Goal: Transaction & Acquisition: Purchase product/service

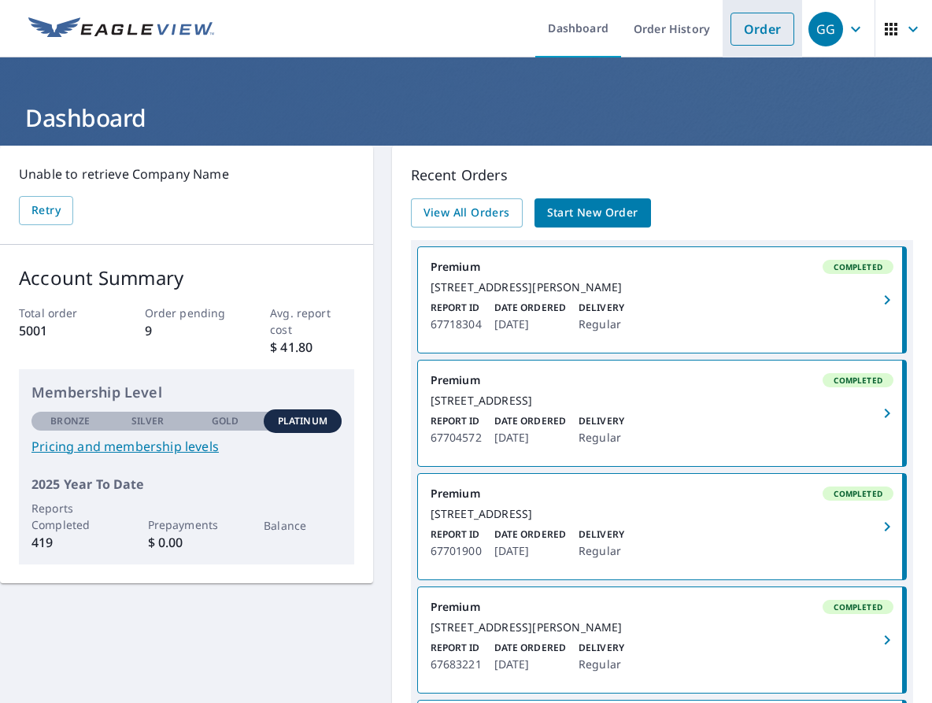
click at [759, 27] on link "Order" at bounding box center [762, 29] width 64 height 33
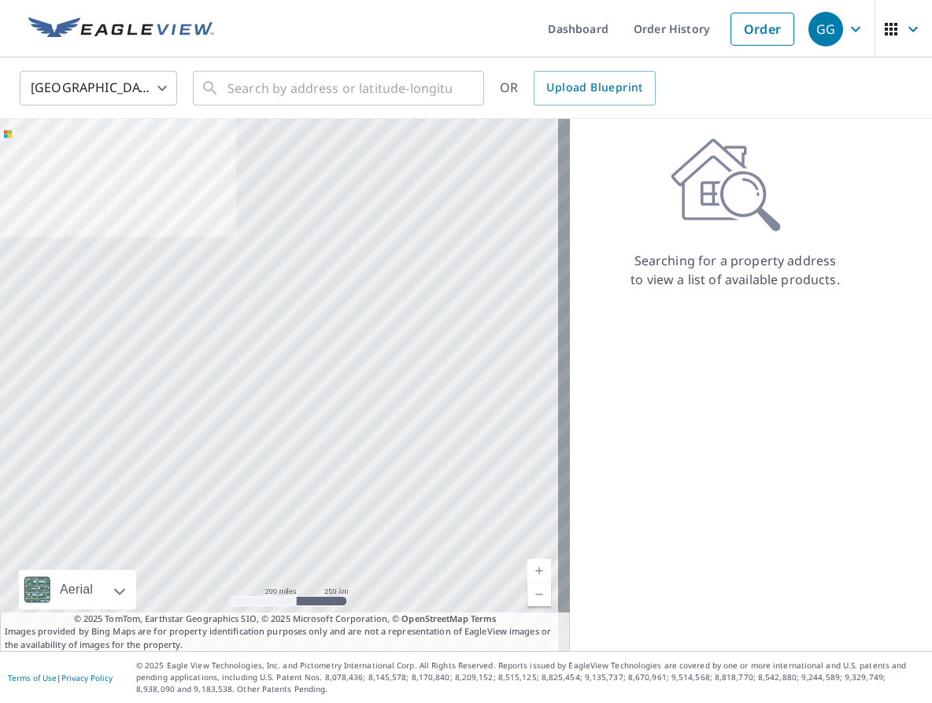
drag, startPoint x: 632, startPoint y: 285, endPoint x: 392, endPoint y: 159, distance: 271.1
click at [632, 285] on p "Searching for a property address to view a list of available products." at bounding box center [735, 270] width 211 height 38
click at [232, 89] on input "text" at bounding box center [339, 88] width 224 height 44
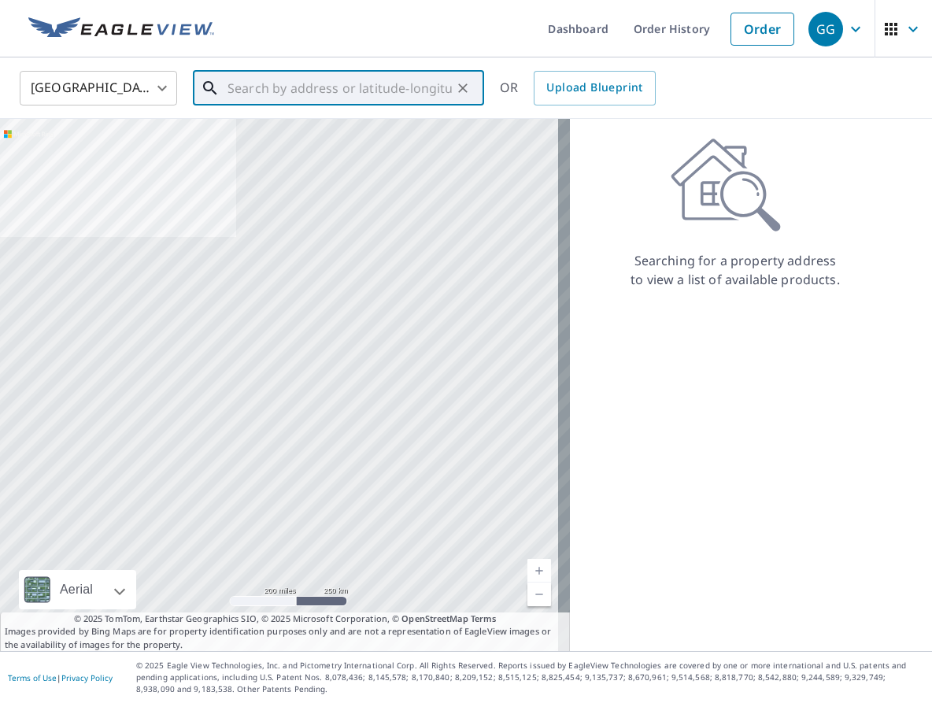
paste input "[STREET_ADDRESS][PERSON_NAME]"
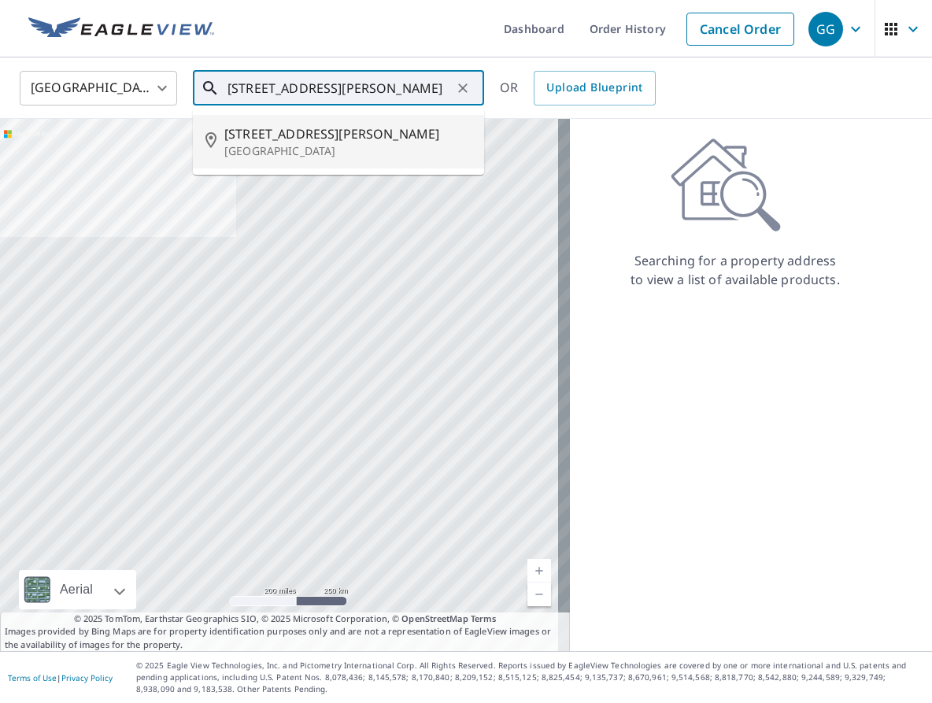
click at [275, 131] on span "[STREET_ADDRESS][PERSON_NAME]" at bounding box center [347, 133] width 247 height 19
type input "[STREET_ADDRESS][PERSON_NAME]"
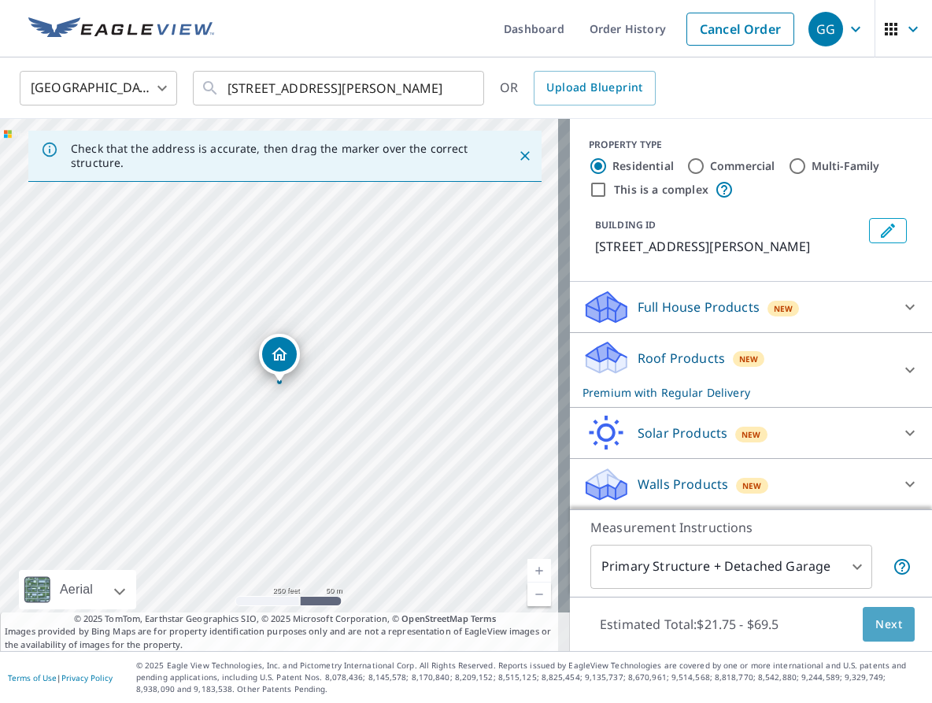
click at [886, 619] on span "Next" at bounding box center [888, 625] width 27 height 20
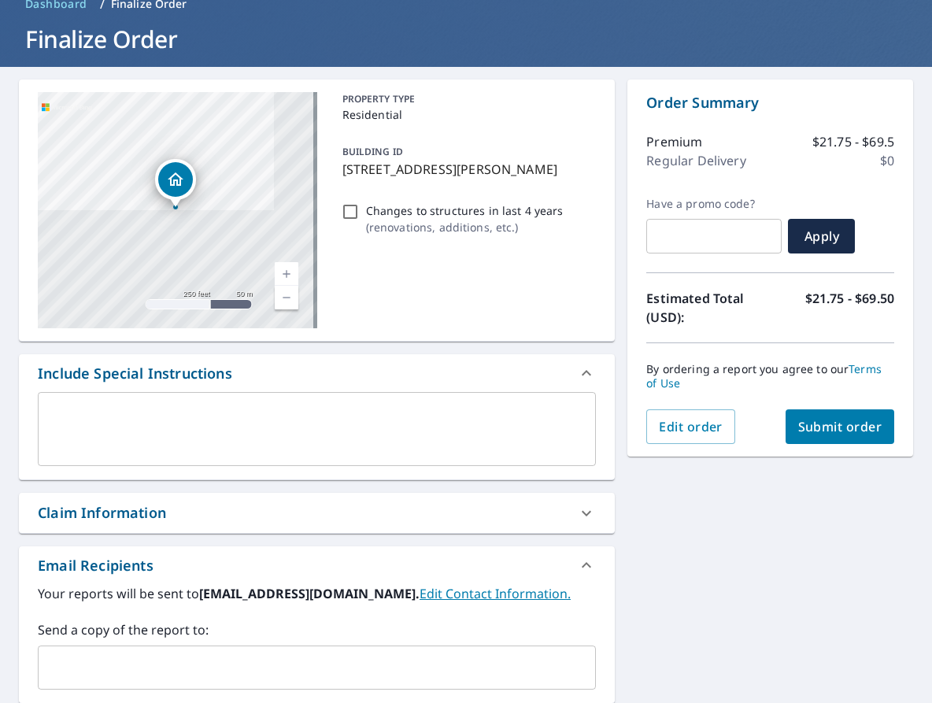
scroll to position [157, 0]
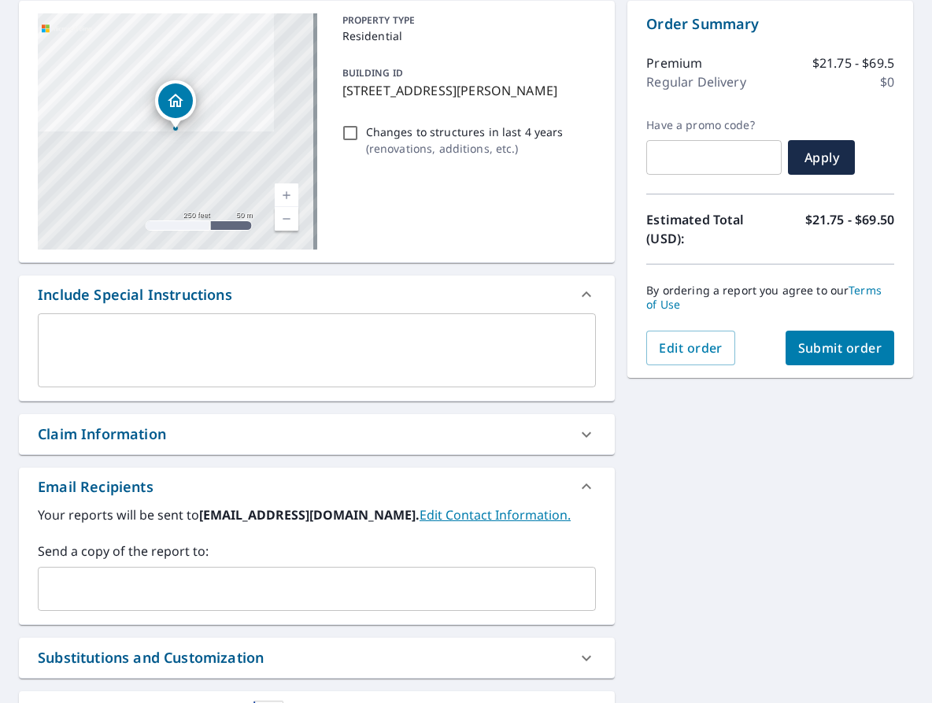
click at [217, 426] on div "Claim Information" at bounding box center [303, 433] width 530 height 21
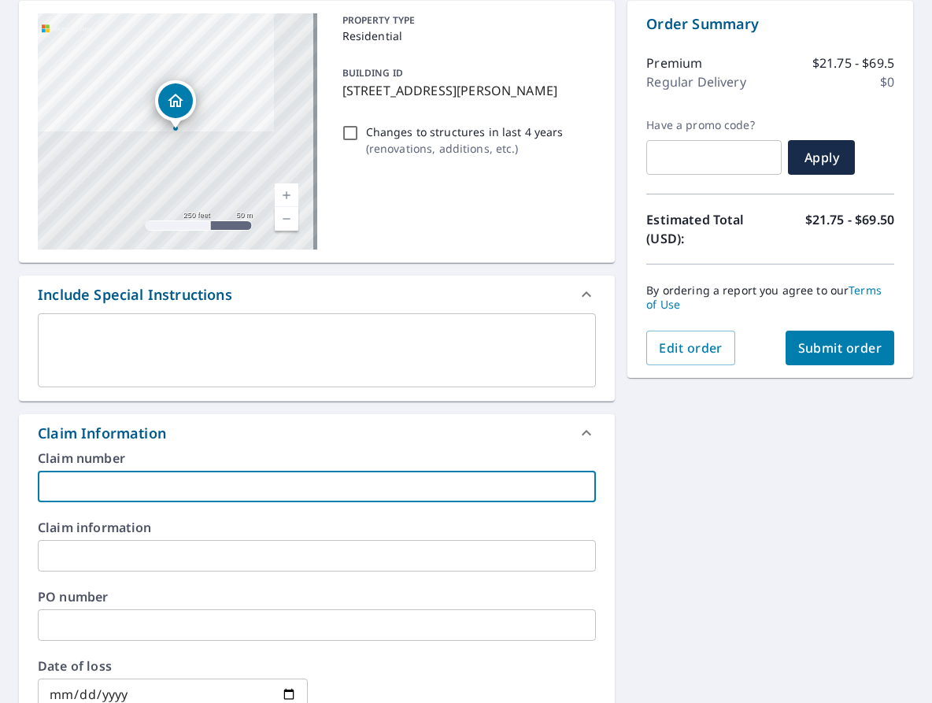
click at [122, 476] on input "text" at bounding box center [317, 486] width 558 height 31
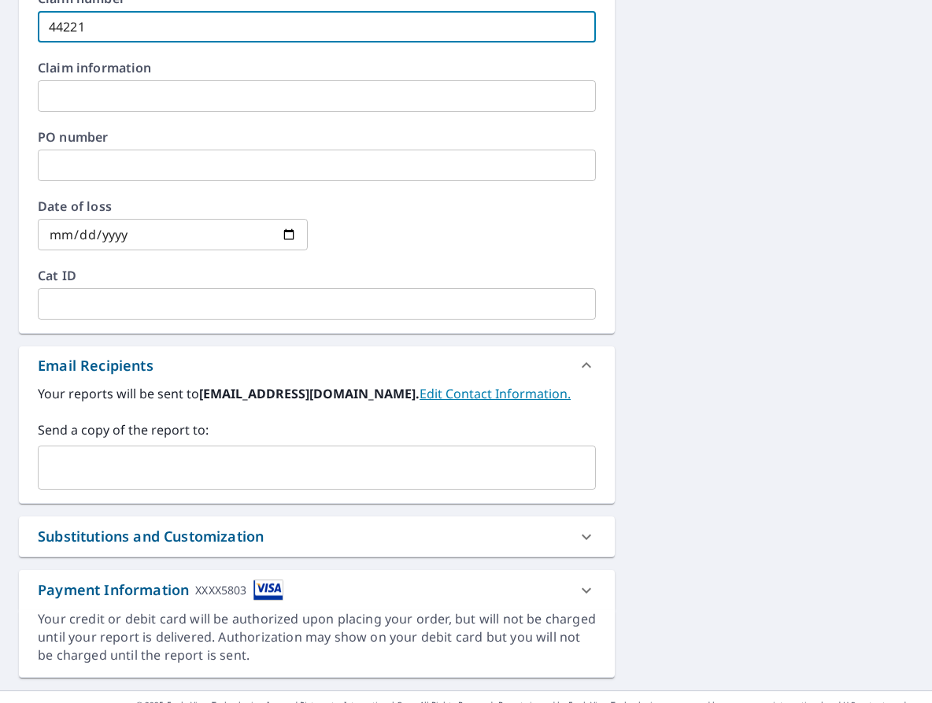
scroll to position [630, 0]
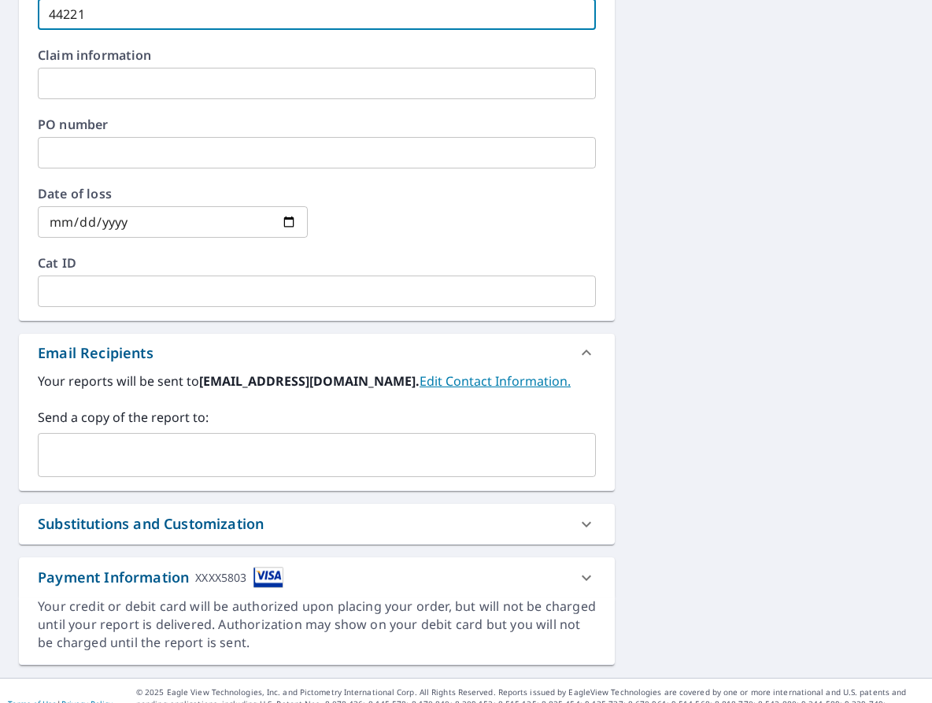
click at [197, 471] on div "​" at bounding box center [317, 455] width 558 height 44
type input "44221"
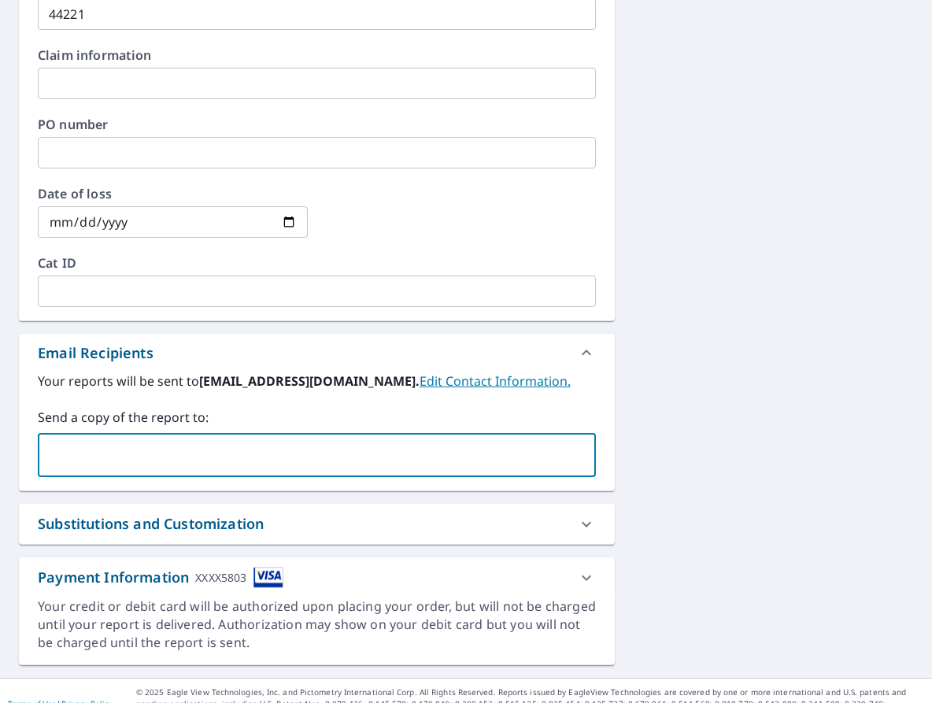
click at [358, 444] on input "text" at bounding box center [305, 455] width 520 height 30
type input "[EMAIL_ADDRESS][DOMAIN_NAME]"
click at [268, 523] on div "Substitutions and Customization" at bounding box center [303, 523] width 530 height 21
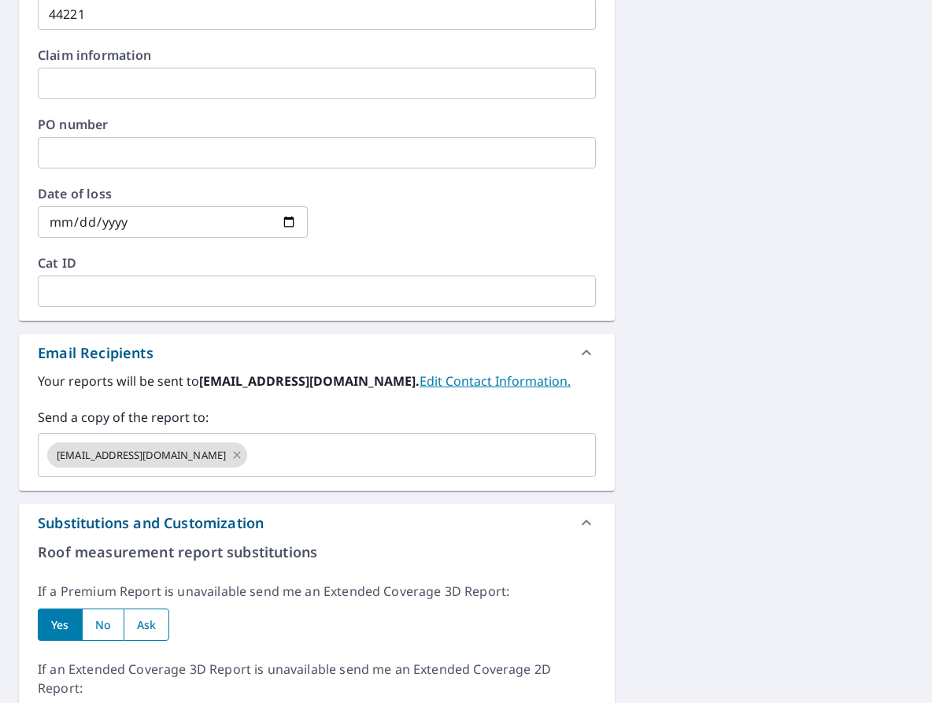
click at [150, 600] on div "If a Premium Report is unavailable send me an Extended Coverage 3D Report: Yes …" at bounding box center [317, 611] width 558 height 59
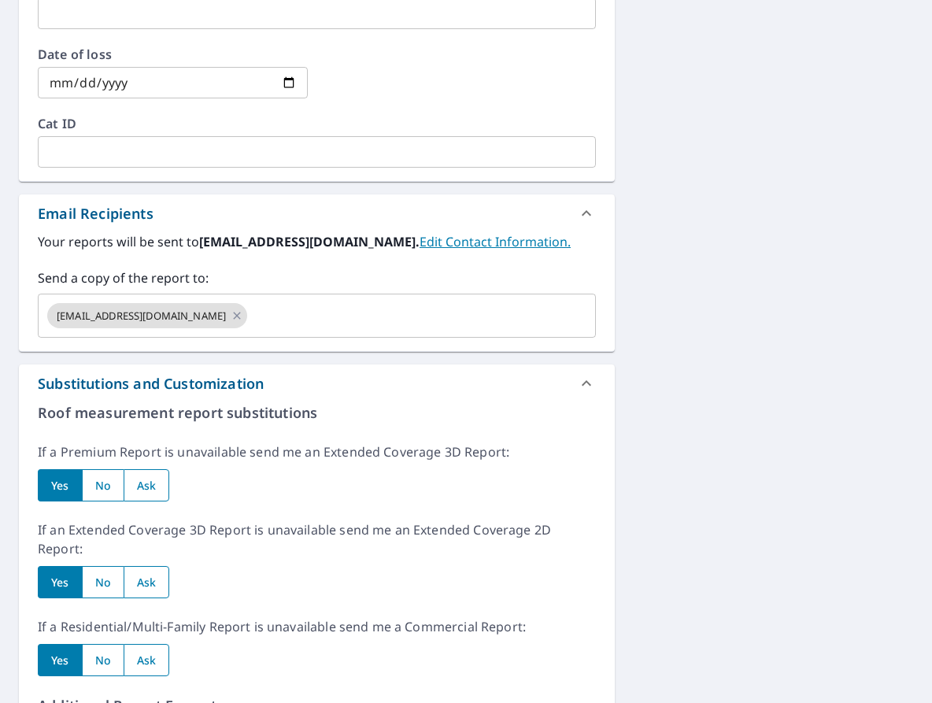
scroll to position [787, 0]
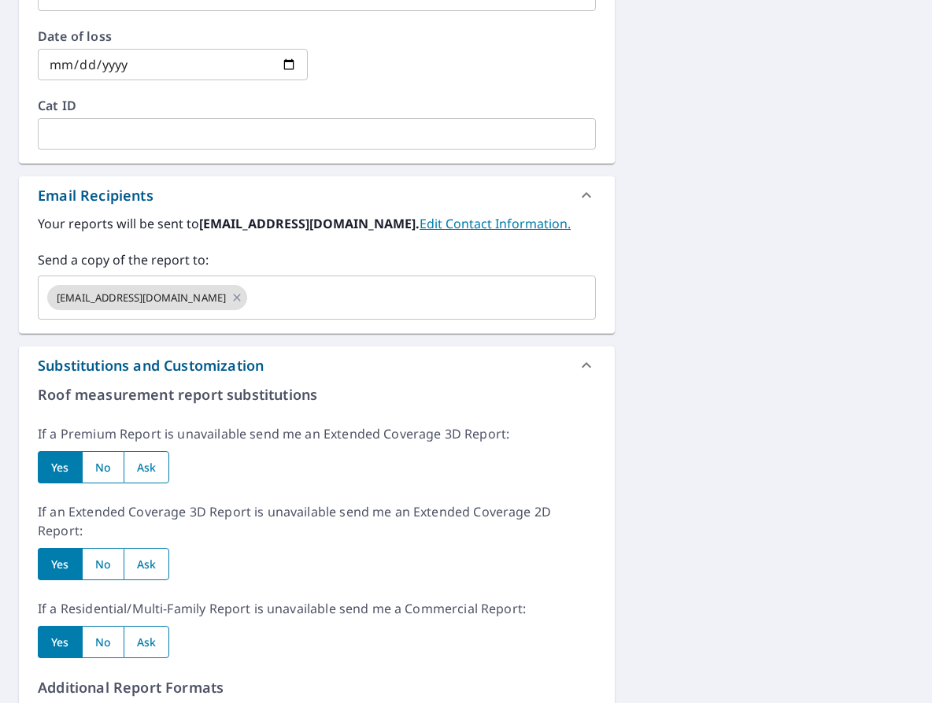
click at [148, 636] on input "radio" at bounding box center [147, 642] width 46 height 32
radio input "true"
click at [147, 543] on div "If an Extended Coverage 3D Report is unavailable send me an Extended Coverage 2…" at bounding box center [317, 541] width 558 height 78
click at [146, 469] on input "radio" at bounding box center [147, 467] width 46 height 32
radio input "true"
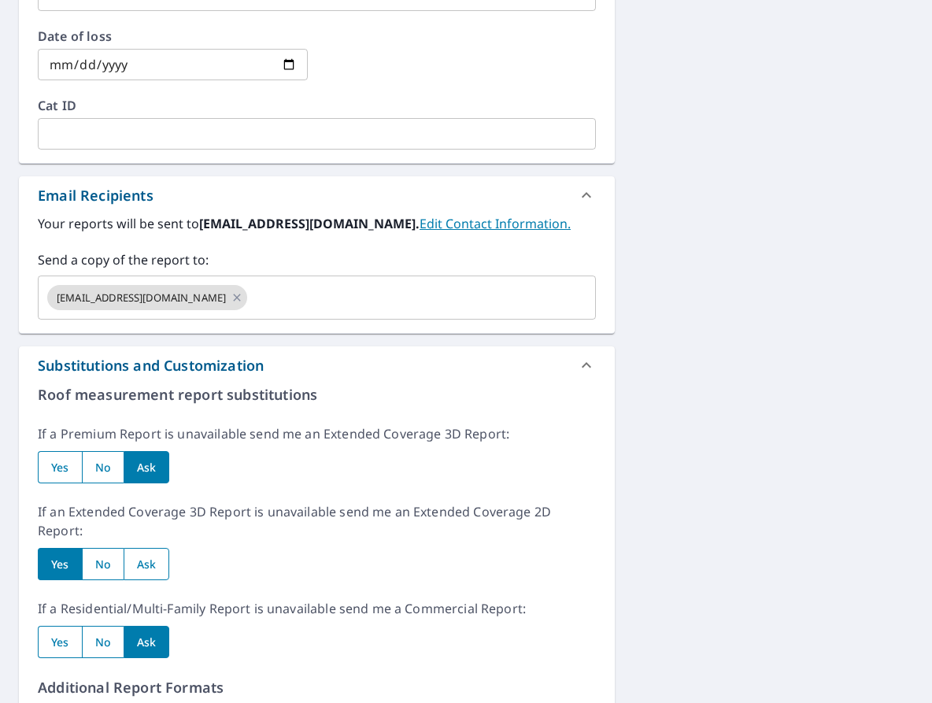
click at [142, 586] on div "Roof measurement report substitutions If a Premium Report is unavailable send m…" at bounding box center [317, 628] width 558 height 489
click at [148, 571] on input "radio" at bounding box center [147, 564] width 46 height 32
radio input "true"
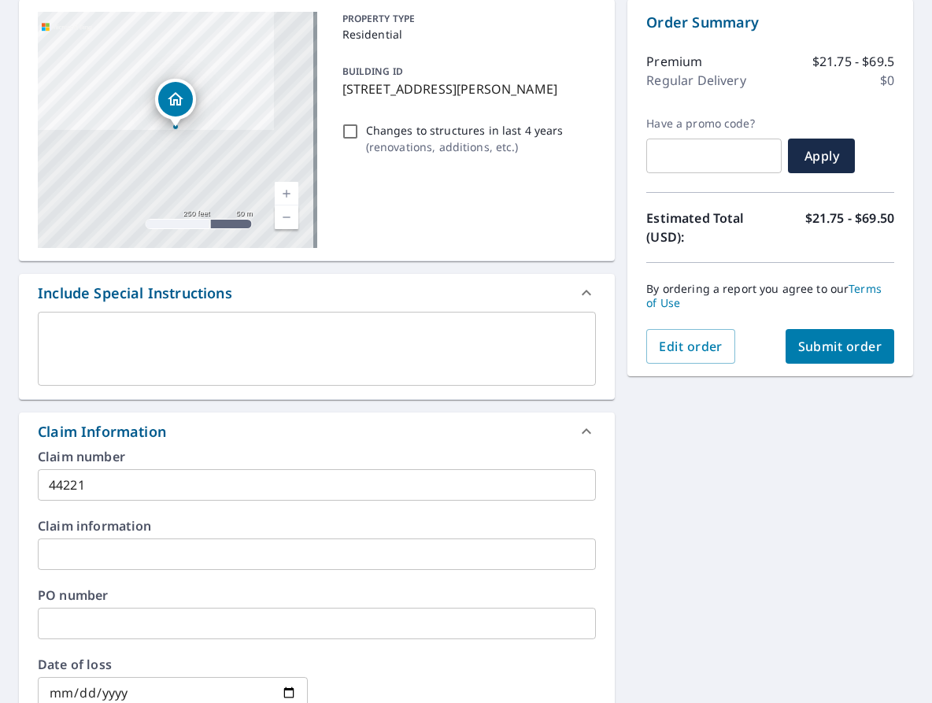
scroll to position [54, 0]
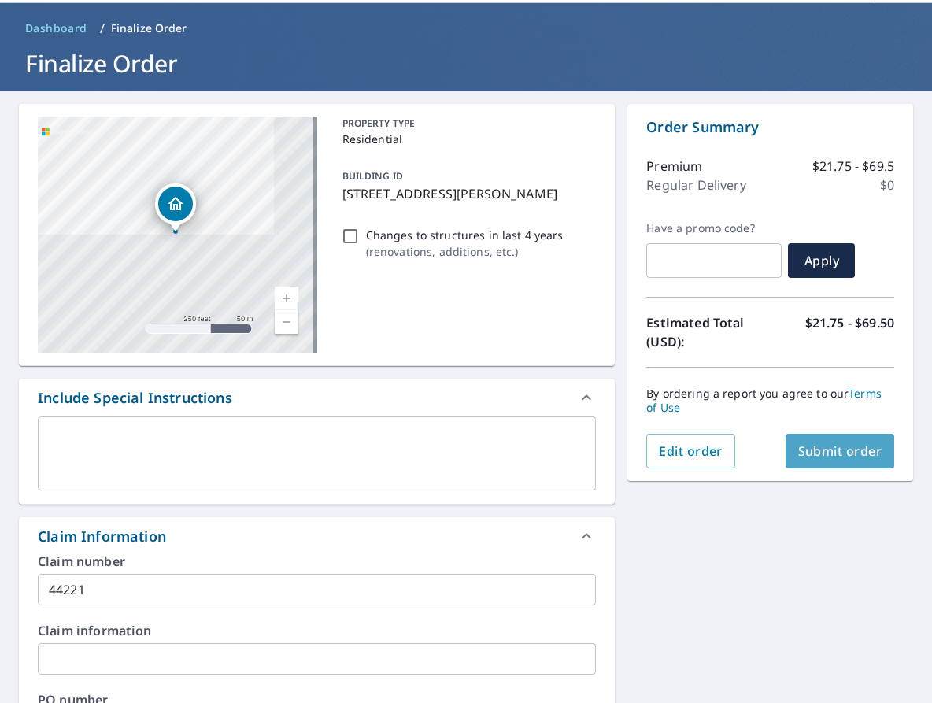
click at [838, 456] on span "Submit order" at bounding box center [840, 450] width 84 height 17
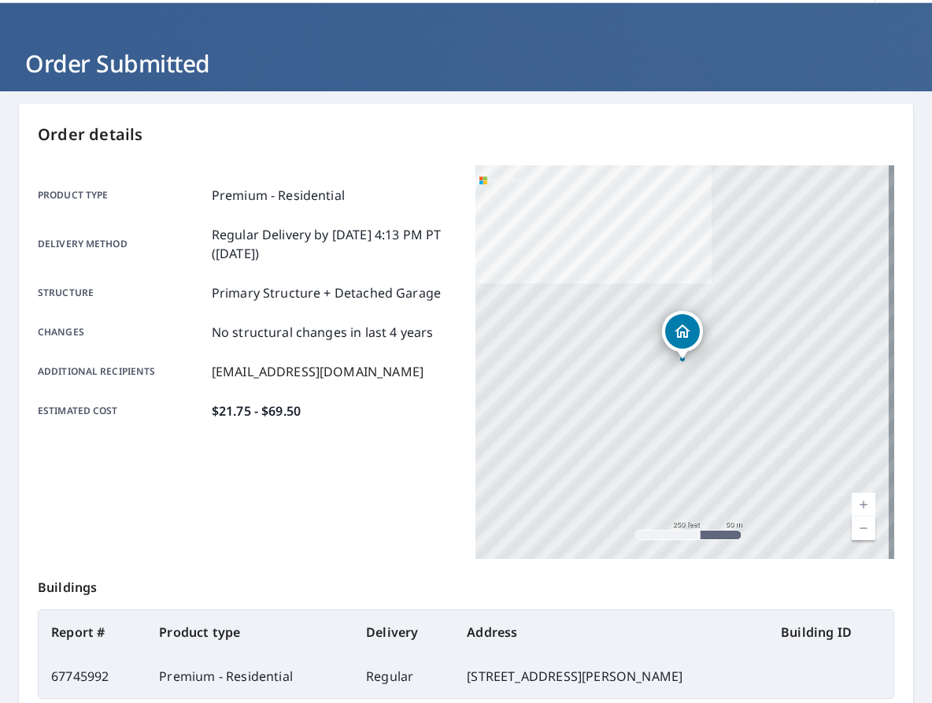
drag, startPoint x: 209, startPoint y: 24, endPoint x: 102, endPoint y: 3, distance: 109.1
click at [207, 24] on header "Order Submitted" at bounding box center [466, 47] width 932 height 88
